Goal: Task Accomplishment & Management: Manage account settings

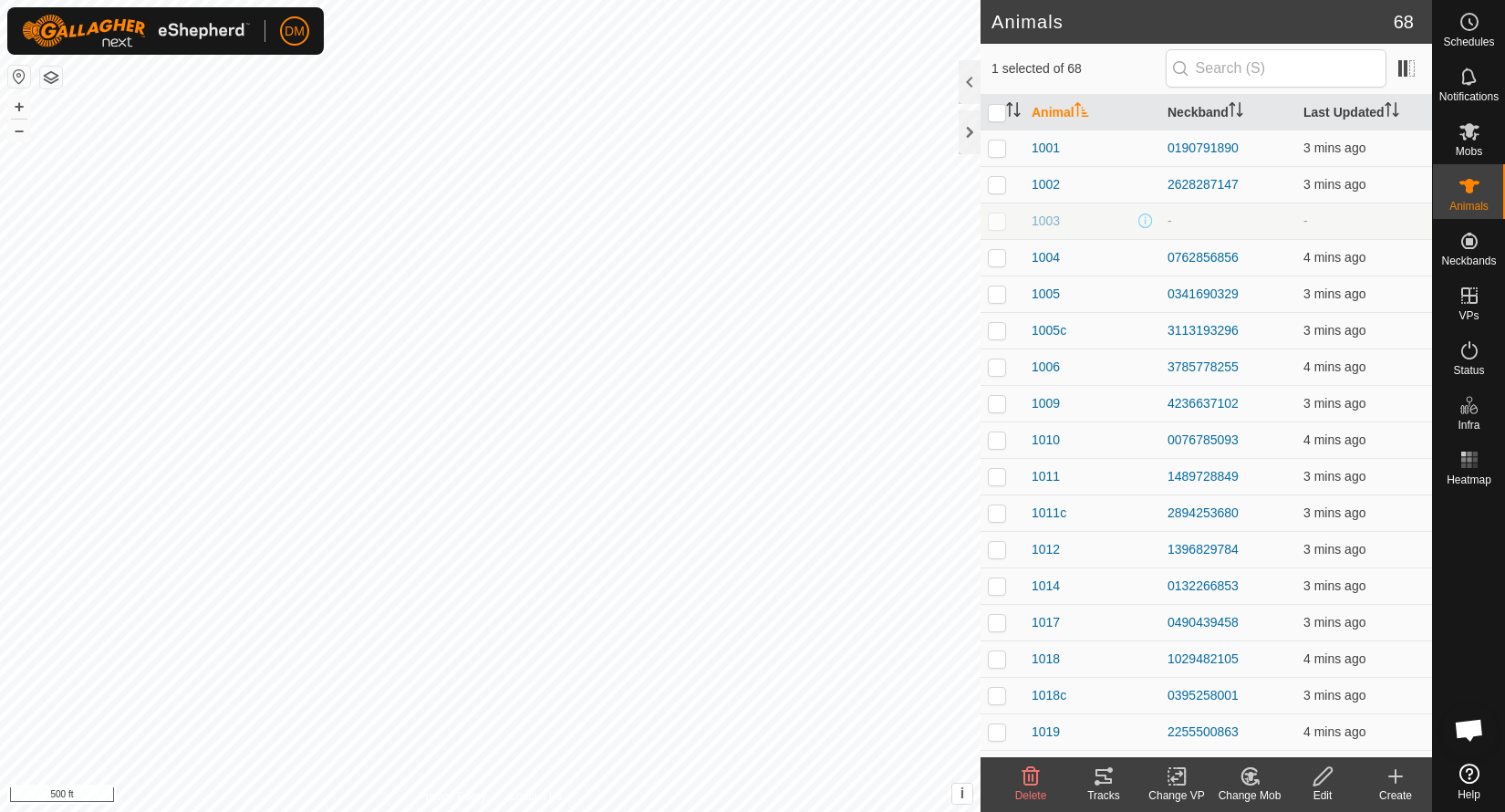
click at [1101, 782] on icon at bounding box center [1103, 776] width 16 height 14
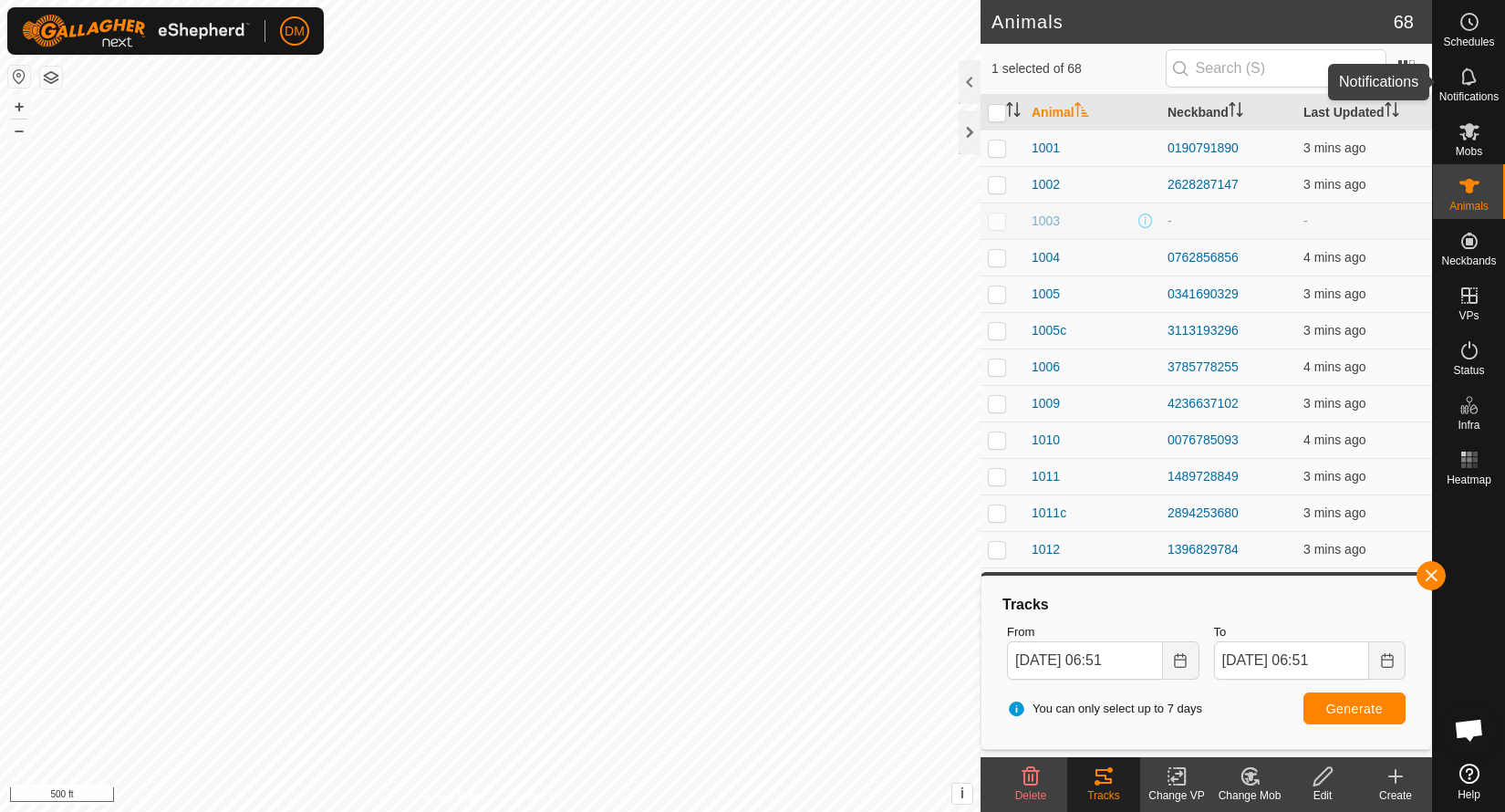
click at [1481, 84] on es-notification-svg-icon at bounding box center [1469, 77] width 33 height 29
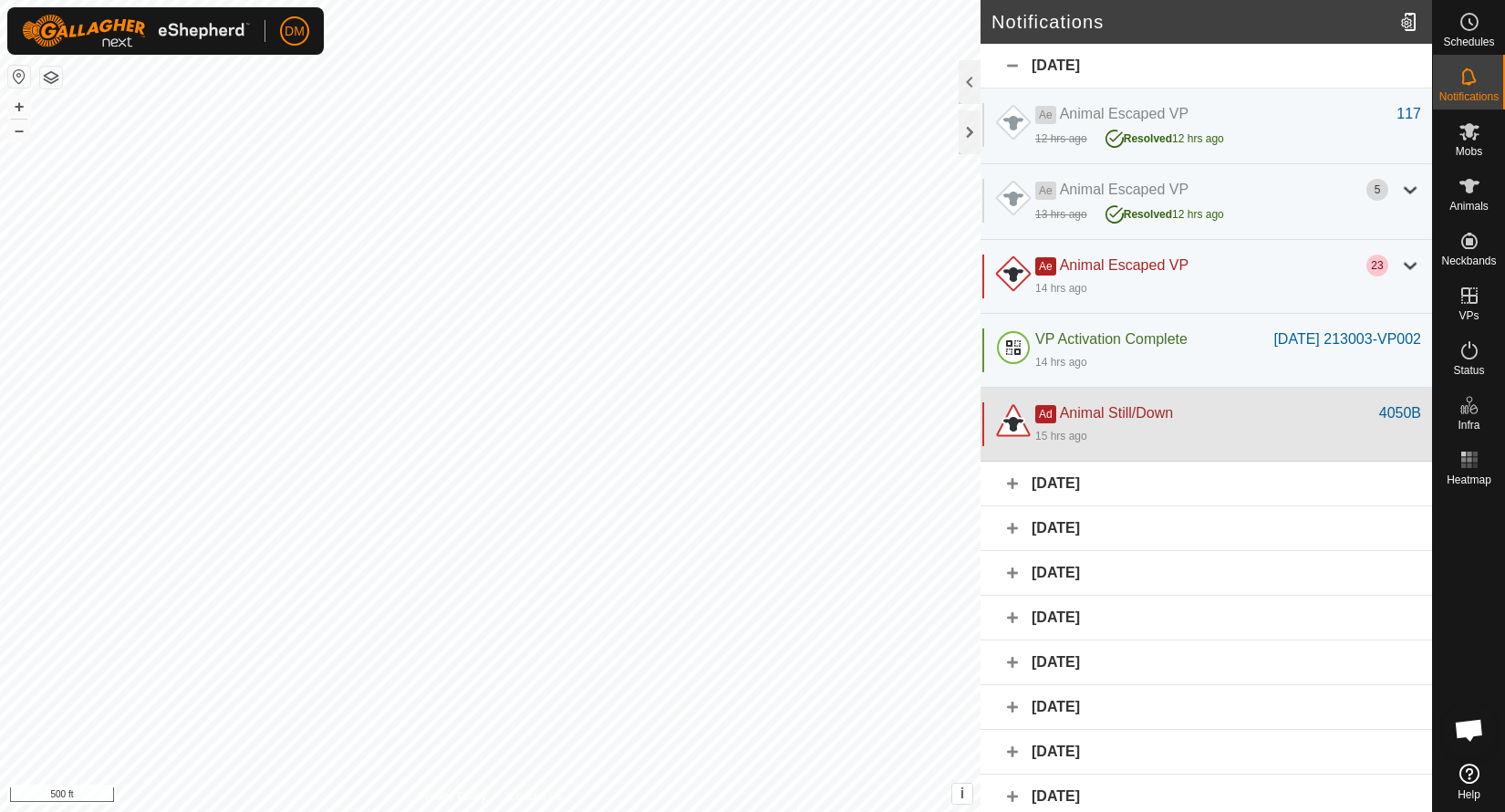
click at [1221, 424] on div "Ad Animal Still/Down" at bounding box center [1206, 413] width 344 height 22
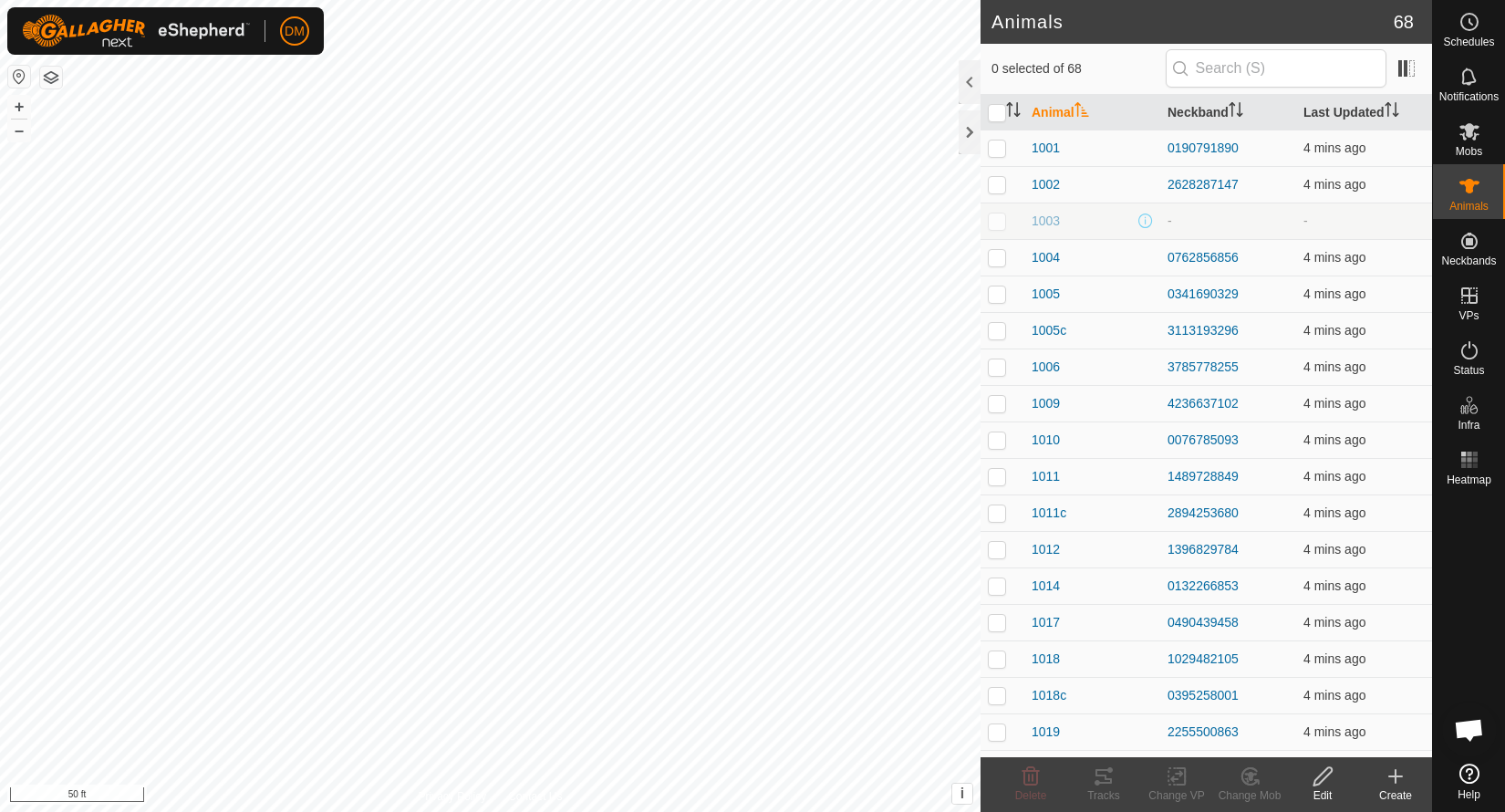
checkbox input "true"
click at [1468, 83] on icon at bounding box center [1468, 76] width 14 height 17
